Goal: Information Seeking & Learning: Find specific fact

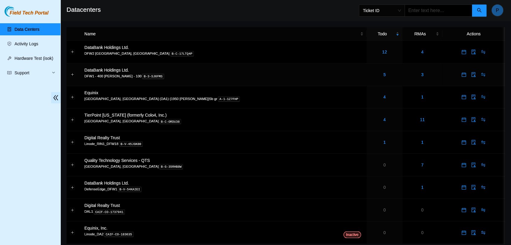
click at [370, 76] on div "5" at bounding box center [384, 74] width 29 height 7
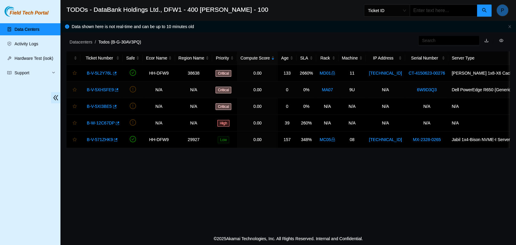
click at [95, 88] on link "B-V-5XHSFE9" at bounding box center [100, 89] width 27 height 5
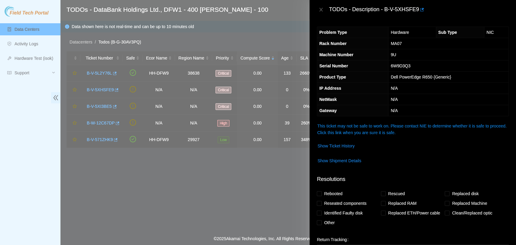
click at [418, 127] on link "This ticket may not be safe to work on. Please contact NIE to determine whether…" at bounding box center [411, 129] width 189 height 11
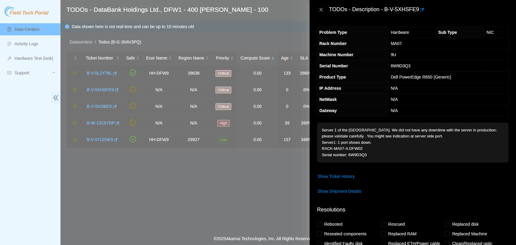
click at [319, 9] on icon "close" at bounding box center [321, 9] width 5 height 5
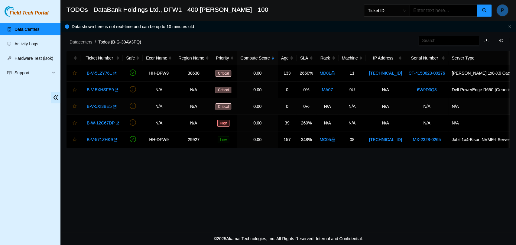
click at [99, 104] on link "B-V-5XI3BE5" at bounding box center [99, 106] width 25 height 5
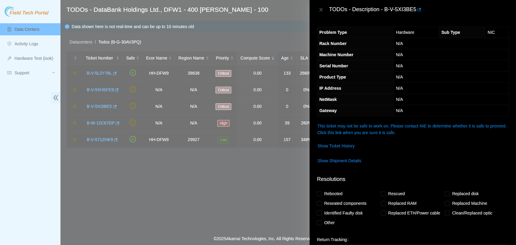
click at [375, 129] on link "This ticket may not be safe to work on. Please contact NIE to determine whether…" at bounding box center [411, 129] width 189 height 11
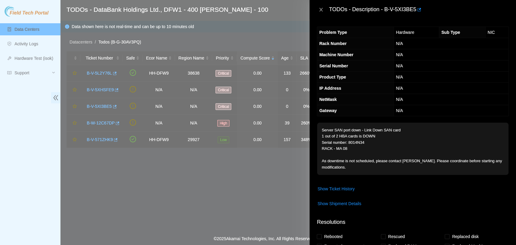
click at [323, 10] on icon "close" at bounding box center [321, 9] width 5 height 5
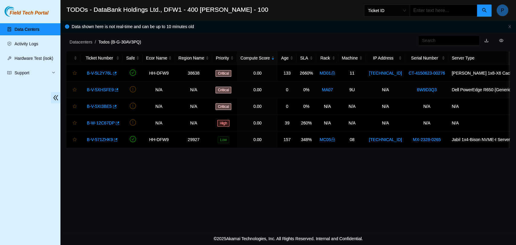
click at [89, 88] on link "B-V-5XHSFE9" at bounding box center [100, 89] width 27 height 5
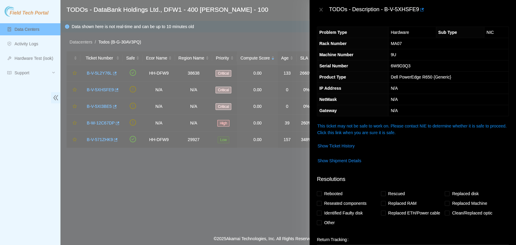
click at [343, 124] on link "This ticket may not be safe to work on. Please contact NIE to determine whether…" at bounding box center [411, 129] width 189 height 11
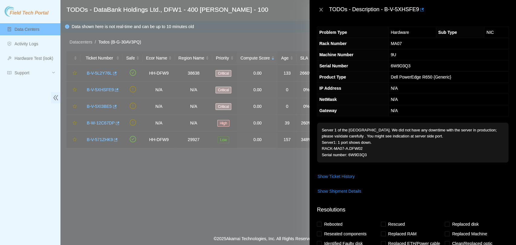
click at [321, 10] on icon "close" at bounding box center [320, 10] width 3 height 4
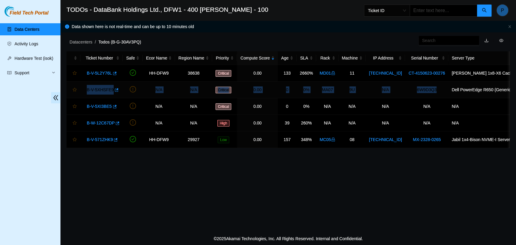
drag, startPoint x: 86, startPoint y: 89, endPoint x: 429, endPoint y: 94, distance: 342.4
click at [429, 94] on tr "B-V-5XHSFE9 N/A N/A Critical 0.00 0 0% MA07 9U N/A 6W9D3Q3 Dell PowerEdge R650 …" at bounding box center [314, 90] width 497 height 17
copy tr "B-V-5XHSFE9 N/A N/A Critical 0.00 0 0% MA07 9U N/A 6W9D3Q3"
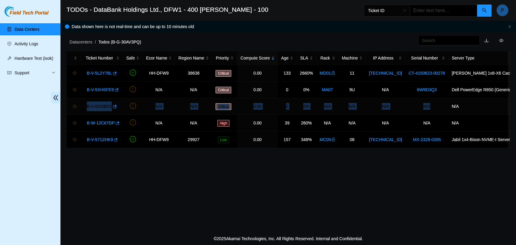
drag, startPoint x: 85, startPoint y: 105, endPoint x: 437, endPoint y: 107, distance: 352.7
click at [437, 107] on tr "B-V-5XI3BE5 N/A N/A Critical 0.00 0 0% N/A N/A N/A N/A N/A" at bounding box center [314, 106] width 497 height 17
copy tr "B-V-5XI3BE5 N/A N/A Critical 0.00 0 0% N/A N/A N/A N/A"
click at [95, 88] on link "B-V-5XHSFE9" at bounding box center [100, 89] width 27 height 5
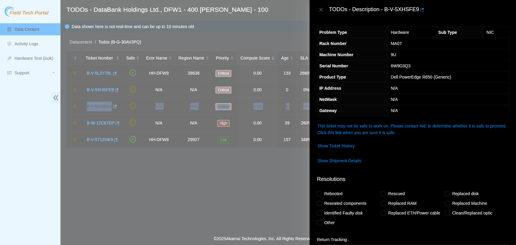
click at [409, 129] on link "This ticket may not be safe to work on. Please contact NIE to determine whether…" at bounding box center [411, 129] width 189 height 11
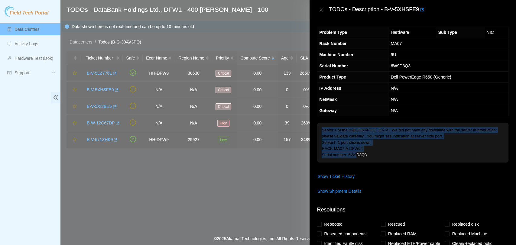
drag, startPoint x: 371, startPoint y: 154, endPoint x: 313, endPoint y: 137, distance: 59.8
click at [313, 137] on div "Problem Type Hardware Sub Type NIC Rack Number MA07 Machine Number 9U Serial Nu…" at bounding box center [412, 132] width 206 height 226
copy tbody "Server 1 of the [GEOGRAPHIC_DATA]. We did not have any downtime with the server…"
click at [313, 137] on div "Problem Type Hardware Sub Type NIC Rack Number MA07 Machine Number 9U Serial Nu…" at bounding box center [412, 132] width 206 height 226
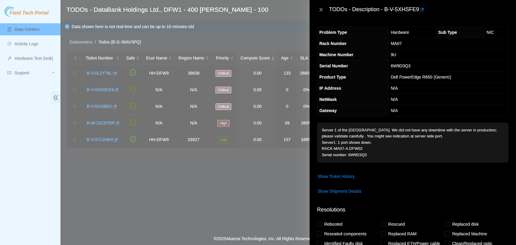
click at [321, 10] on icon "close" at bounding box center [320, 10] width 3 height 4
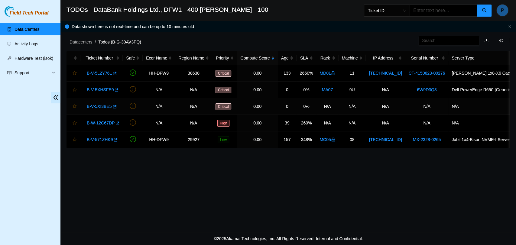
click at [98, 104] on link "B-V-5XI3BE5" at bounding box center [99, 106] width 25 height 5
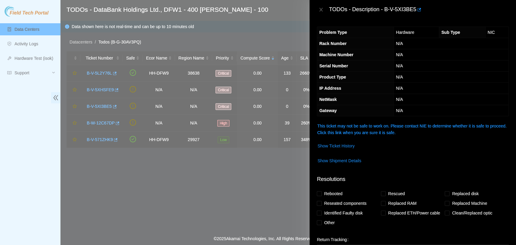
click at [381, 129] on span "This ticket may not be safe to work on. Please contact NIE to determine whether…" at bounding box center [412, 129] width 191 height 13
click at [383, 126] on link "This ticket may not be safe to work on. Please contact NIE to determine whether…" at bounding box center [411, 129] width 189 height 11
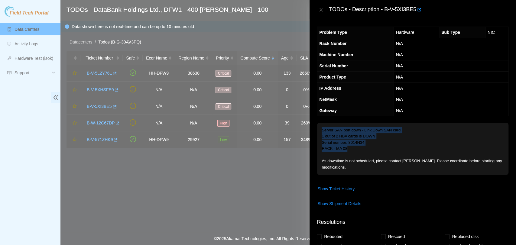
drag, startPoint x: 345, startPoint y: 149, endPoint x: 321, endPoint y: 131, distance: 30.0
click at [321, 131] on p "Server SAN port down - Link Down SAN card 1 out of 2 HBA cards is DOWN Serial n…" at bounding box center [412, 149] width 191 height 52
copy p "Server SAN port down - Link Down SAN card 1 out of 2 HBA cards is DOWN Serial n…"
click at [320, 8] on icon "close" at bounding box center [321, 9] width 5 height 5
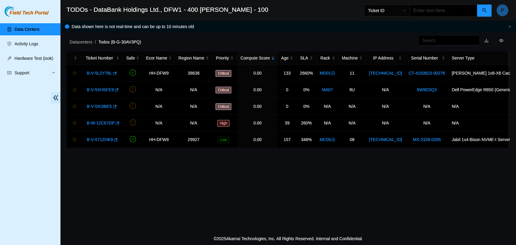
click at [437, 10] on input "text" at bounding box center [443, 11] width 68 height 12
click at [391, 10] on span "Ticket ID" at bounding box center [387, 10] width 38 height 9
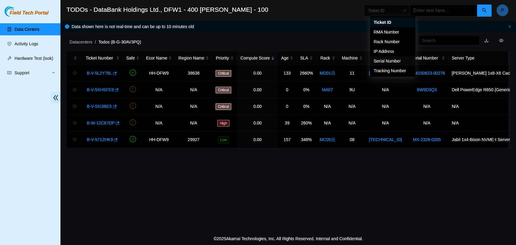
click at [401, 61] on div "Serial Number" at bounding box center [393, 61] width 38 height 7
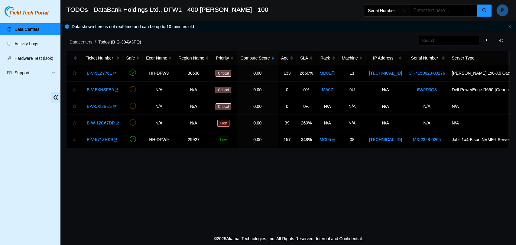
click at [445, 9] on input "text" at bounding box center [443, 11] width 68 height 12
paste input "6W9D3Q3"
type input "6W9D3Q3"
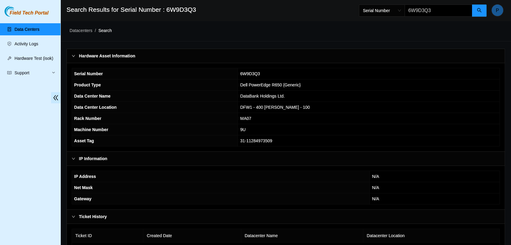
click at [438, 14] on input "6W9D3Q3" at bounding box center [438, 11] width 68 height 12
drag, startPoint x: 438, startPoint y: 13, endPoint x: 370, endPoint y: 10, distance: 68.7
click at [370, 10] on span "Serial Number 6W9D3Q3" at bounding box center [423, 11] width 128 height 12
paste input "6W9D3Q3"
type input "6W9D3Q3"
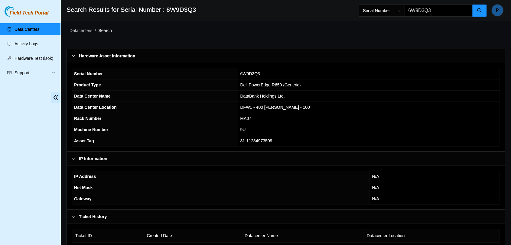
drag, startPoint x: 444, startPoint y: 13, endPoint x: 334, endPoint y: 10, distance: 109.7
click at [334, 10] on header "Search Results for Serial Number : 6W9D3Q3 Serial Number 6W9D3Q3 P" at bounding box center [315, 10] width 511 height 21
paste input "8014N34"
type input "8014N34"
